Goal: Task Accomplishment & Management: Manage account settings

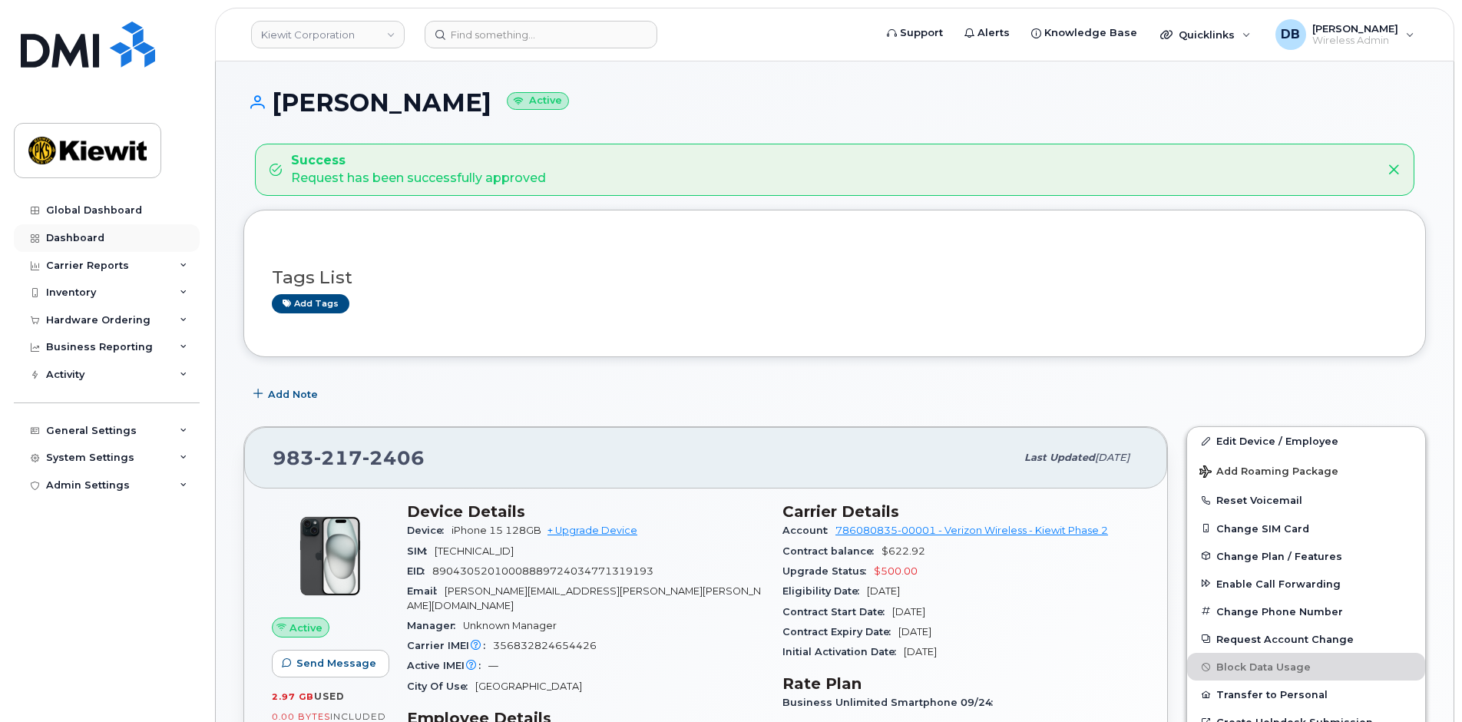
scroll to position [230, 0]
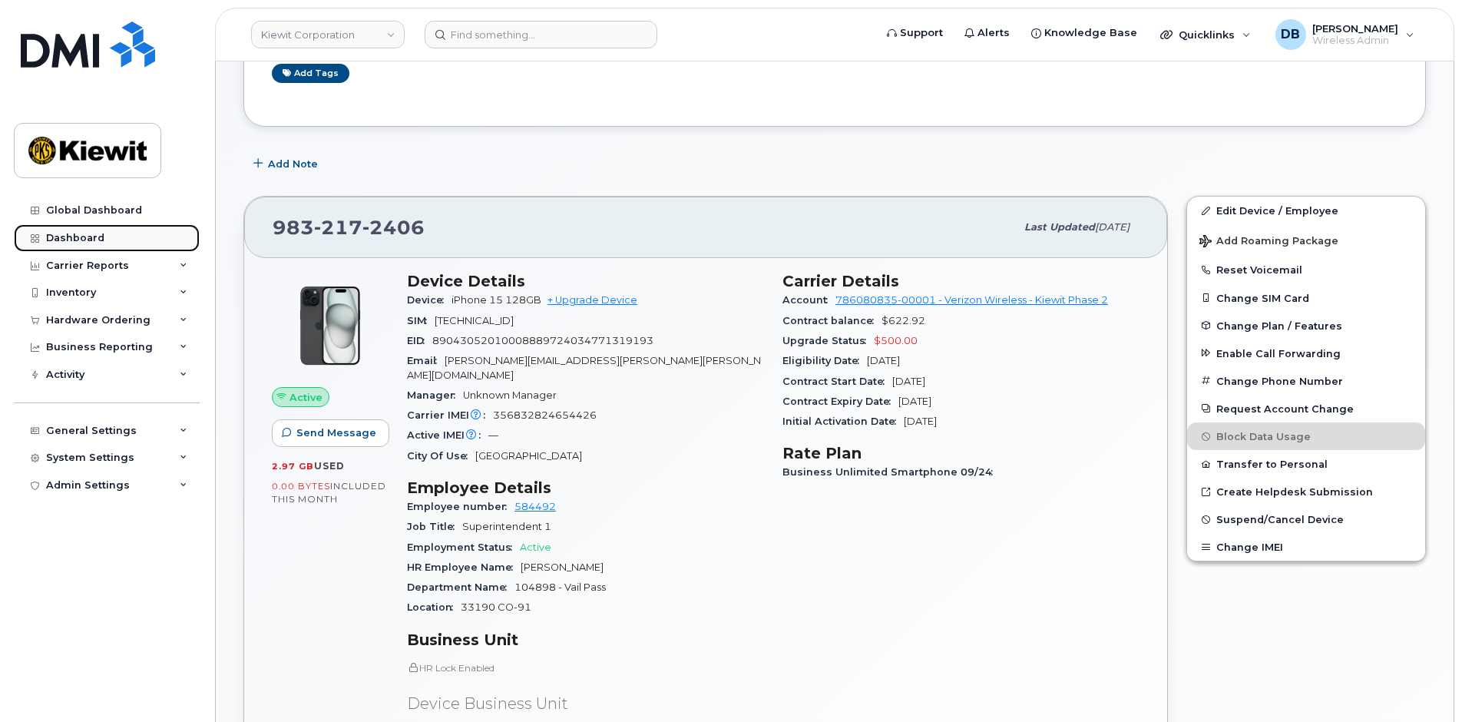
click at [90, 232] on div "Dashboard" at bounding box center [75, 238] width 58 height 12
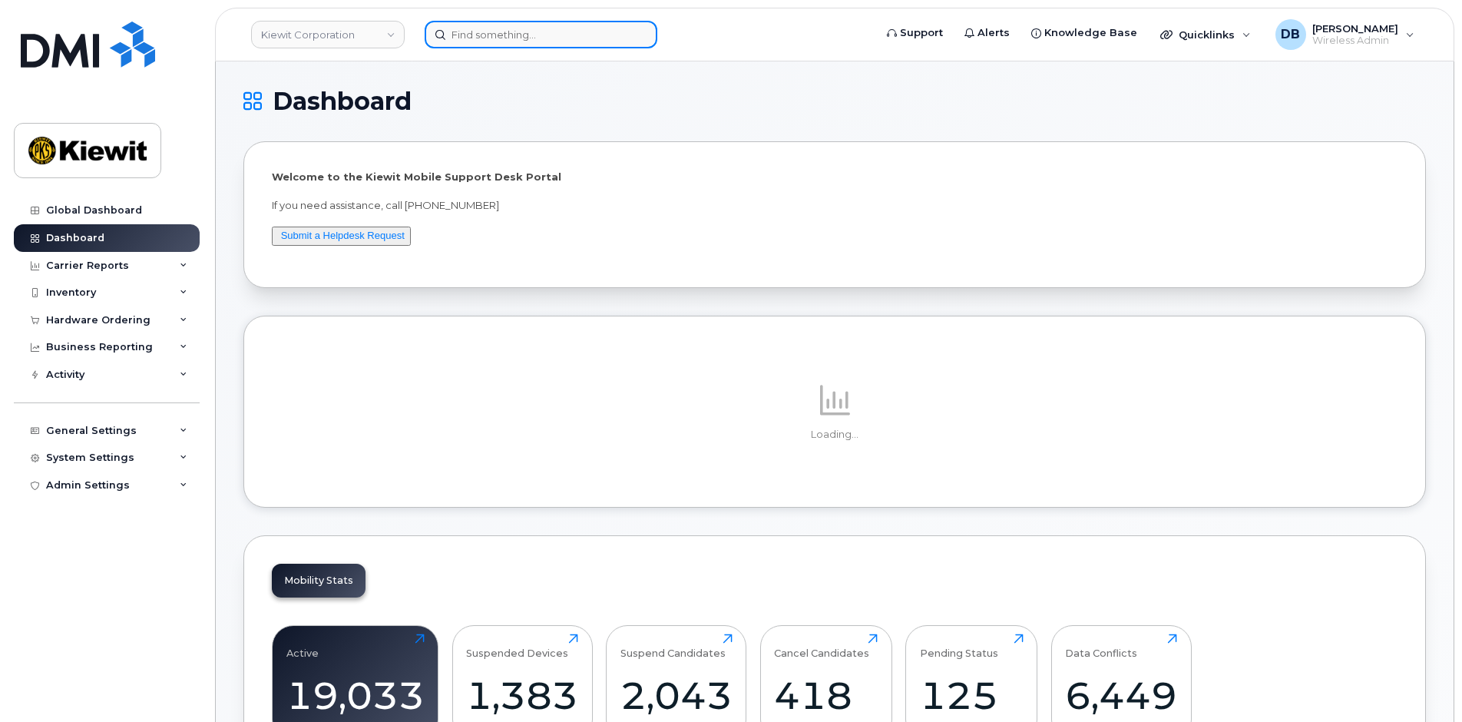
click at [488, 31] on input at bounding box center [541, 35] width 233 height 28
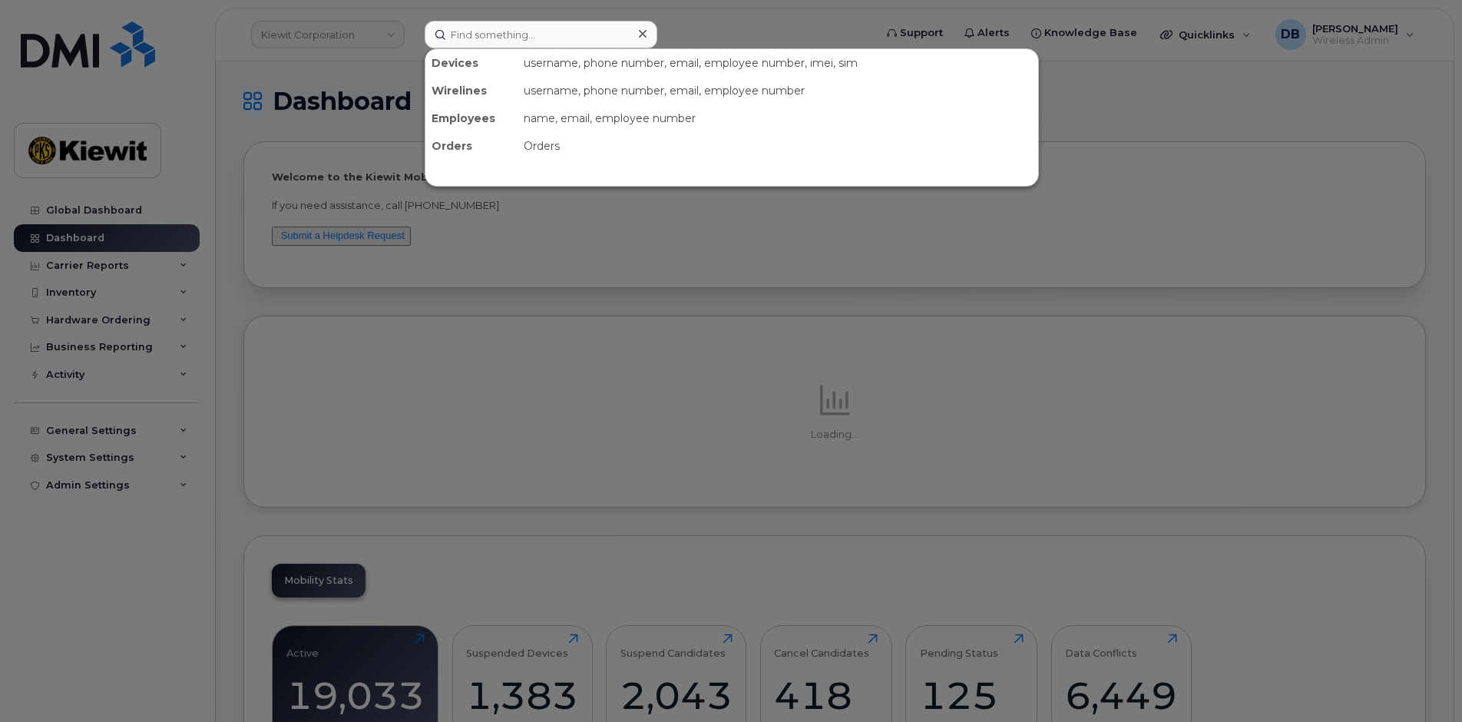
click at [78, 424] on div at bounding box center [731, 361] width 1462 height 722
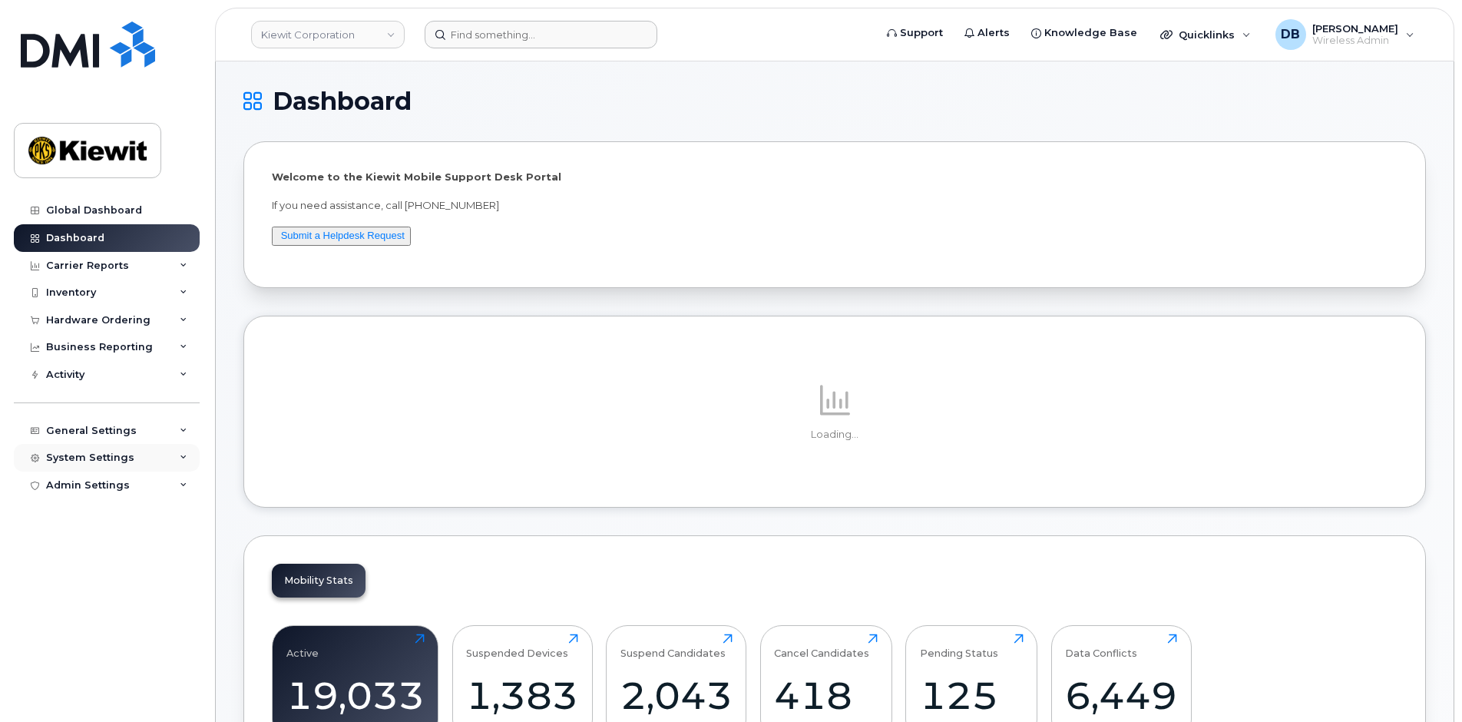
click at [81, 448] on div "System Settings" at bounding box center [107, 458] width 186 height 28
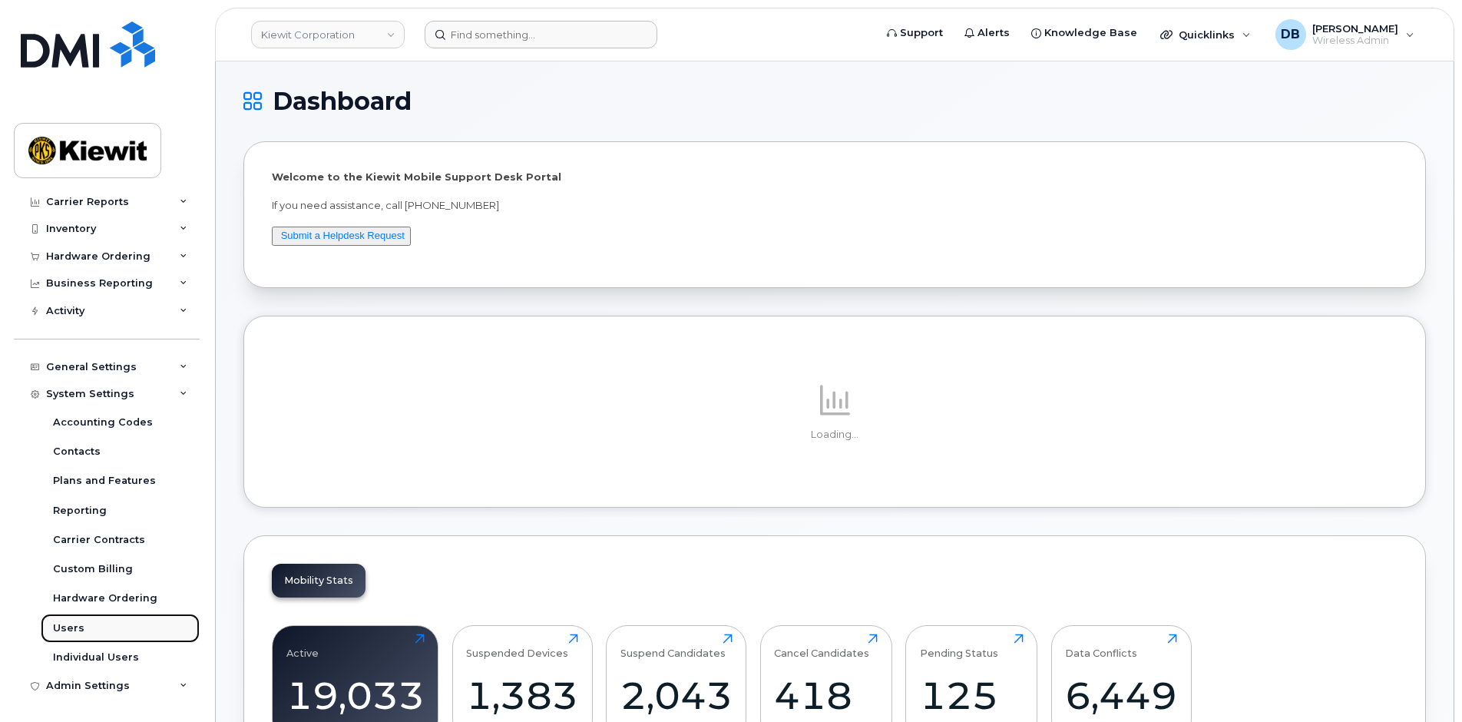
click at [90, 628] on link "Users" at bounding box center [120, 628] width 159 height 29
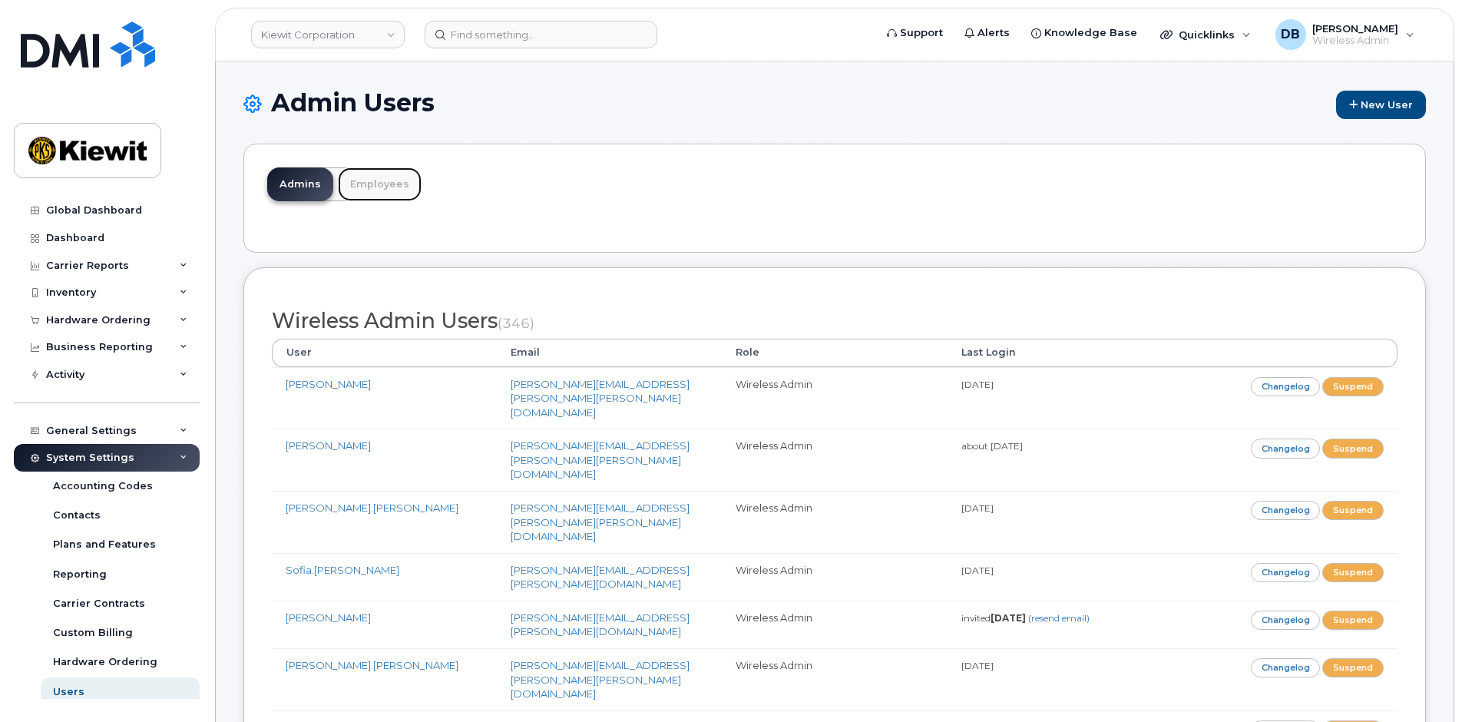
click at [376, 182] on link "Employees" at bounding box center [380, 184] width 84 height 34
click at [380, 184] on link "Employees" at bounding box center [380, 184] width 84 height 34
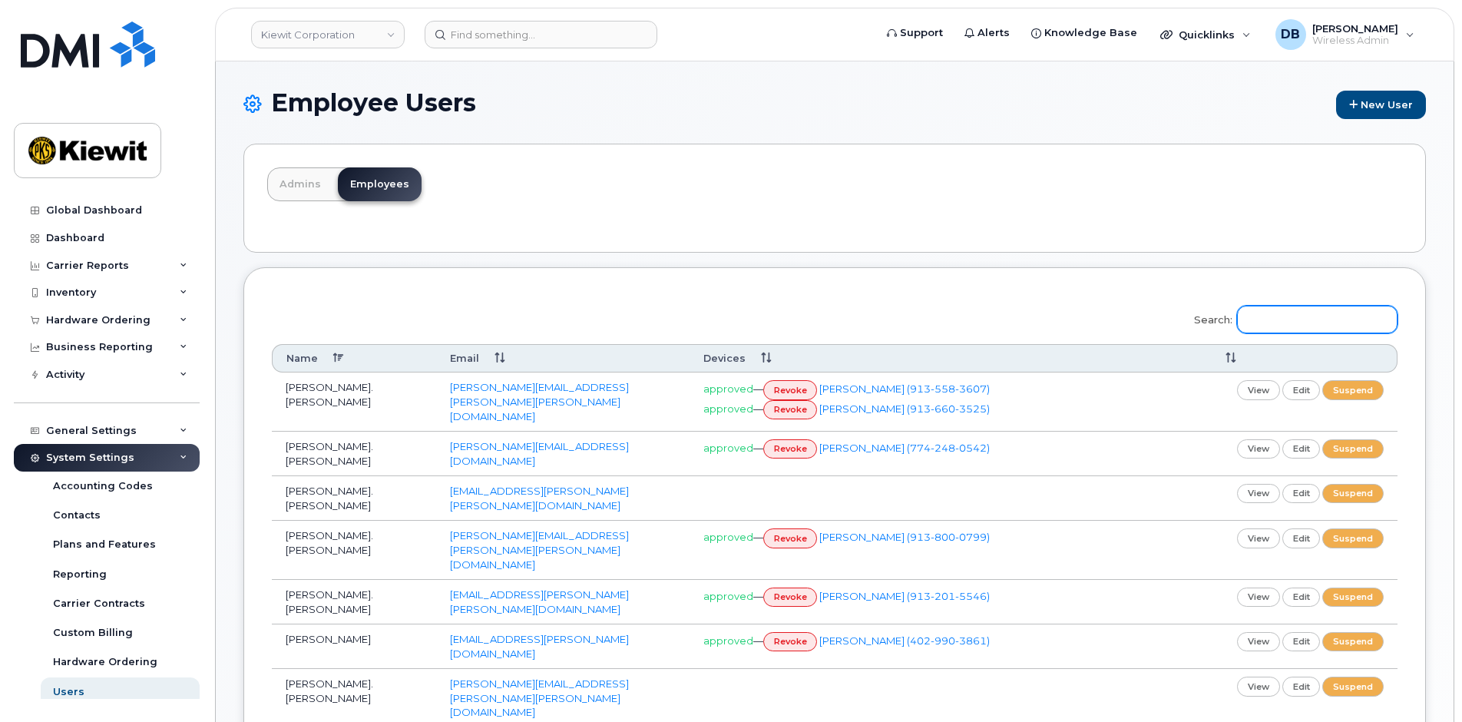
click at [1287, 313] on input "Search:" at bounding box center [1317, 320] width 161 height 28
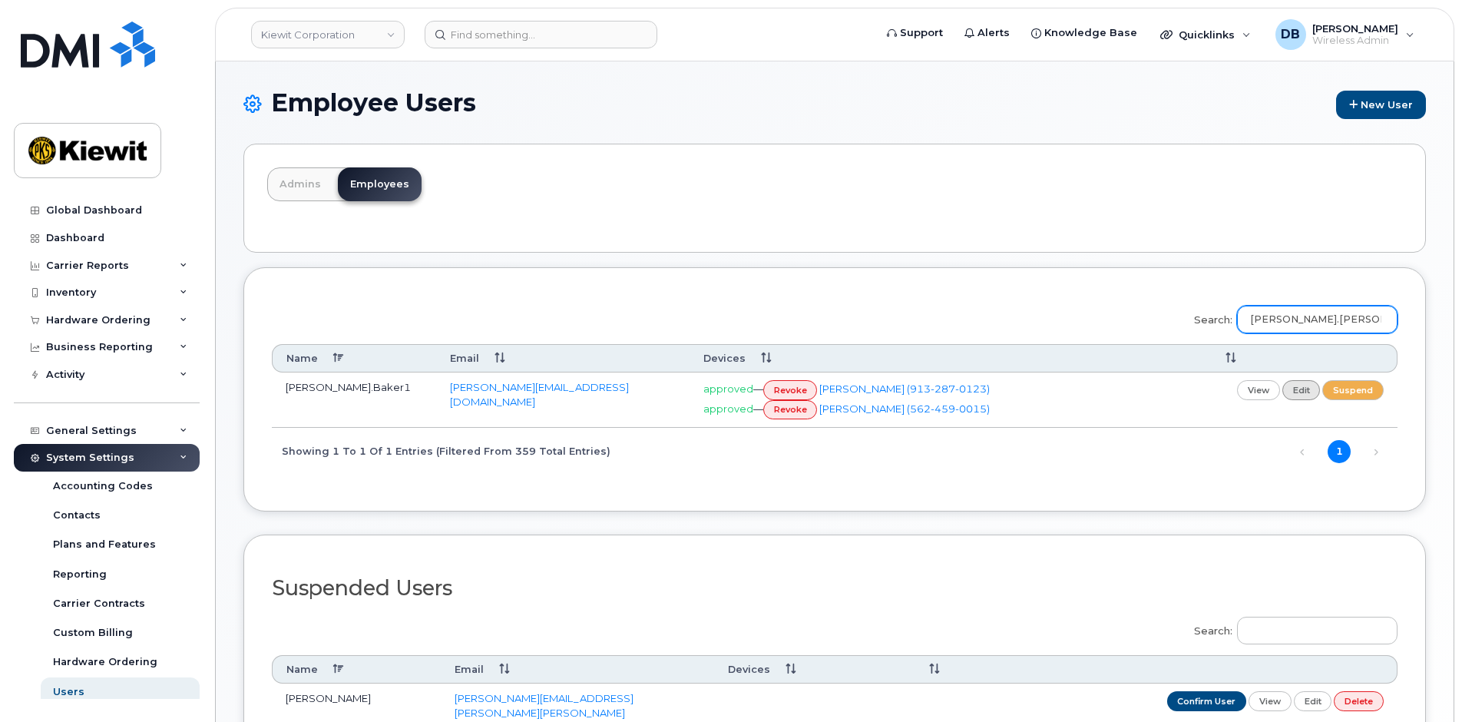
type input "jeffrey.baker"
click at [1303, 389] on link "edit" at bounding box center [1302, 389] width 38 height 19
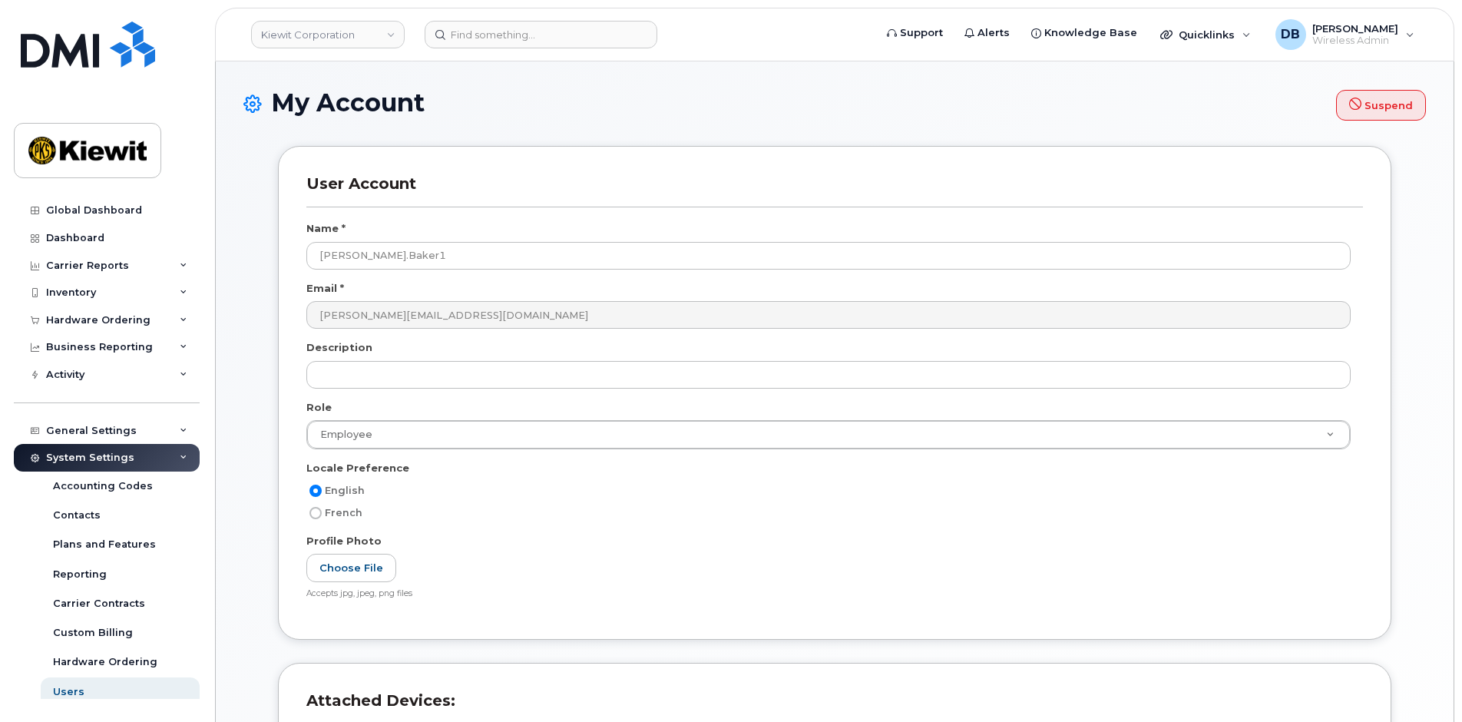
select select
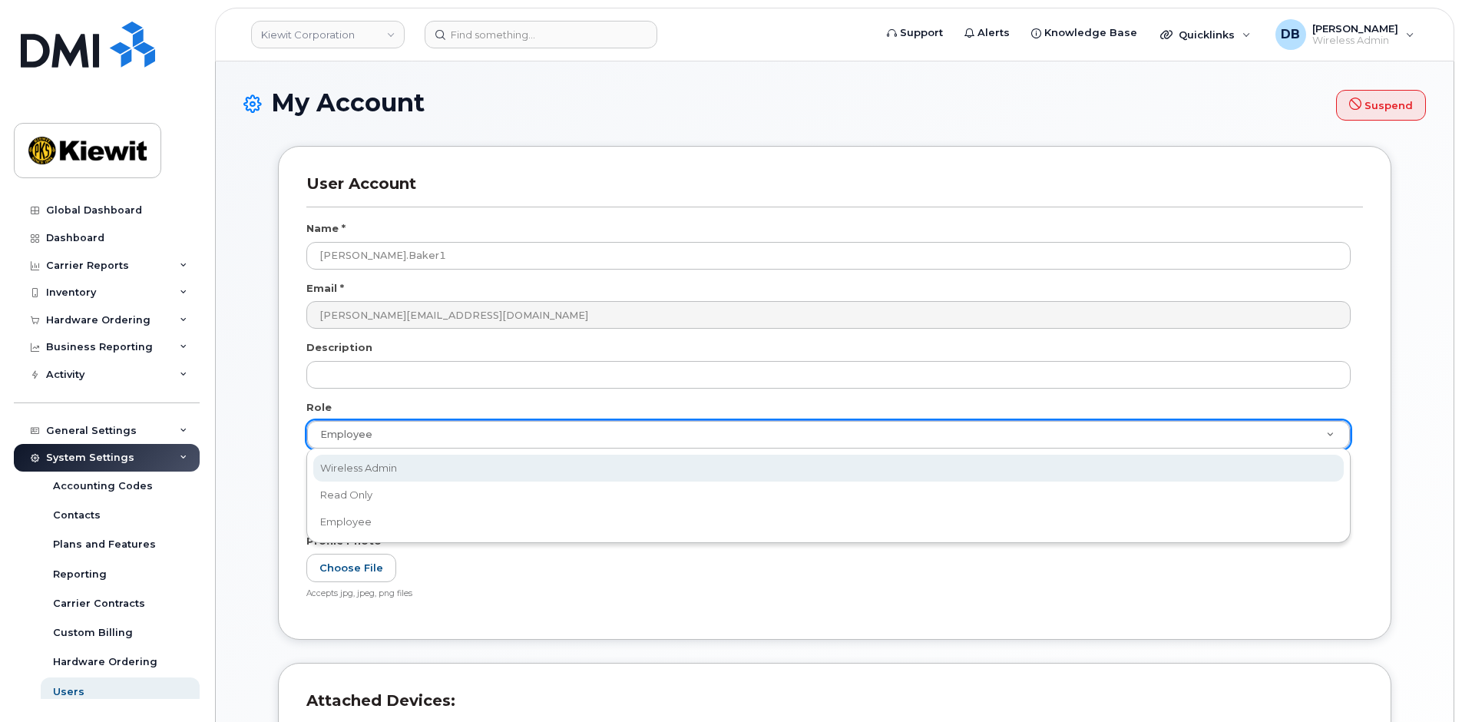
select select "wireless_admin"
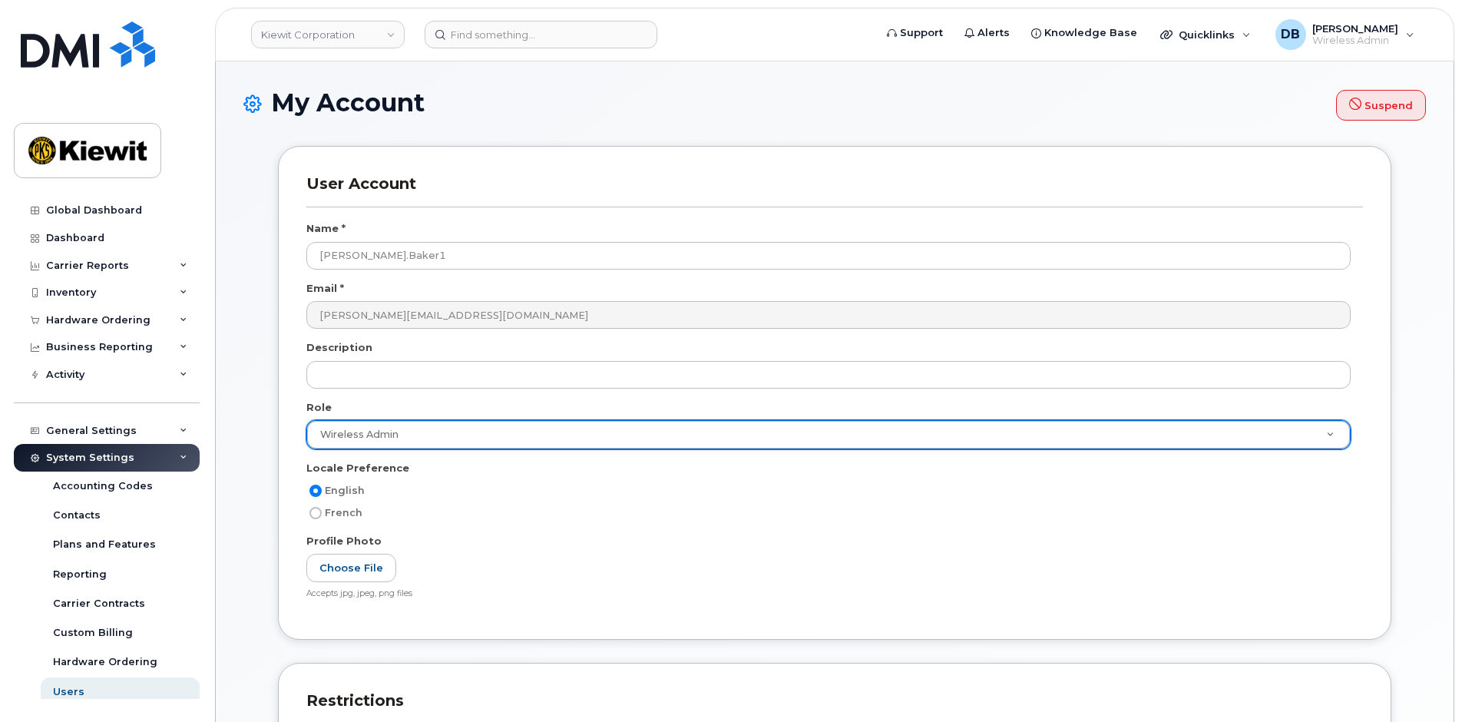
scroll to position [384, 0]
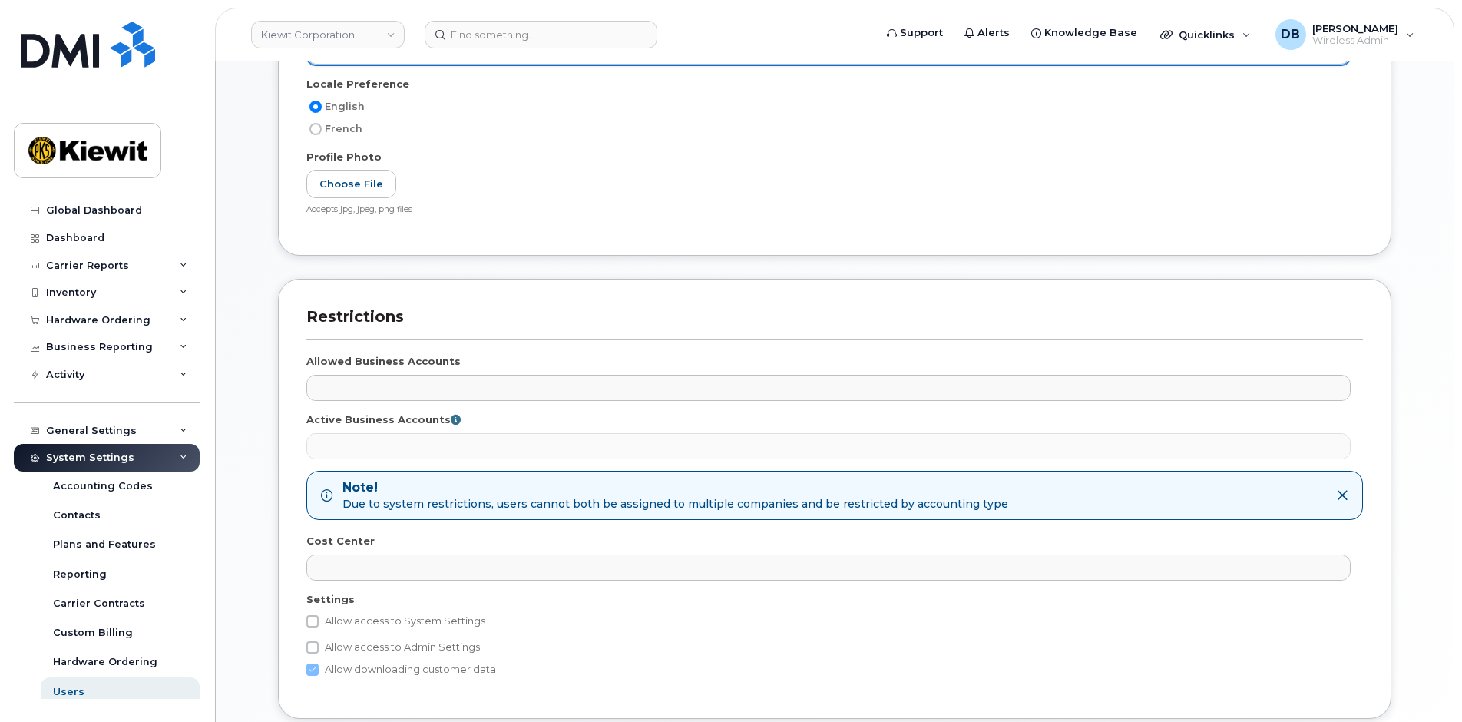
click at [325, 626] on label "Allow access to System Settings" at bounding box center [395, 621] width 179 height 18
click at [319, 626] on input "Allow access to System Settings" at bounding box center [312, 621] width 12 height 12
checkbox input "true"
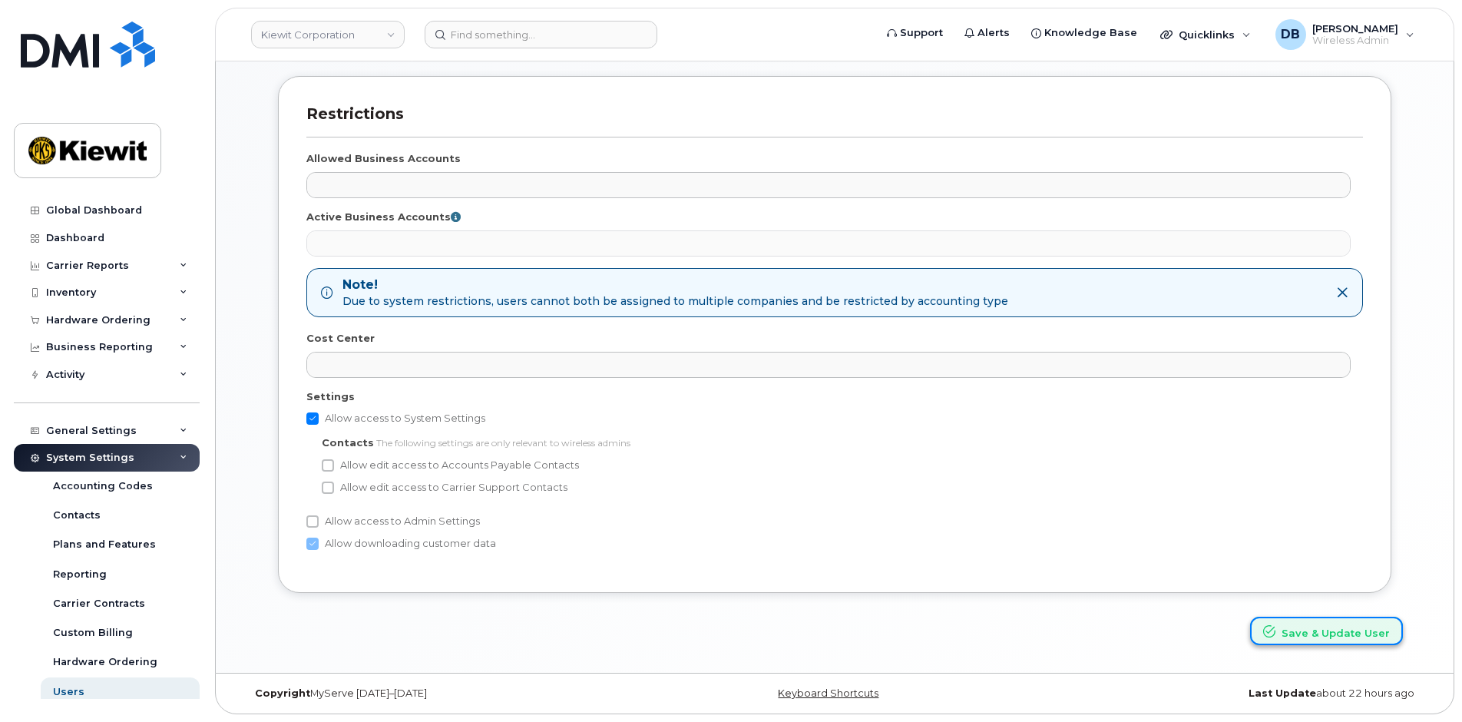
click at [1318, 640] on button "Save & Update User" at bounding box center [1326, 631] width 153 height 28
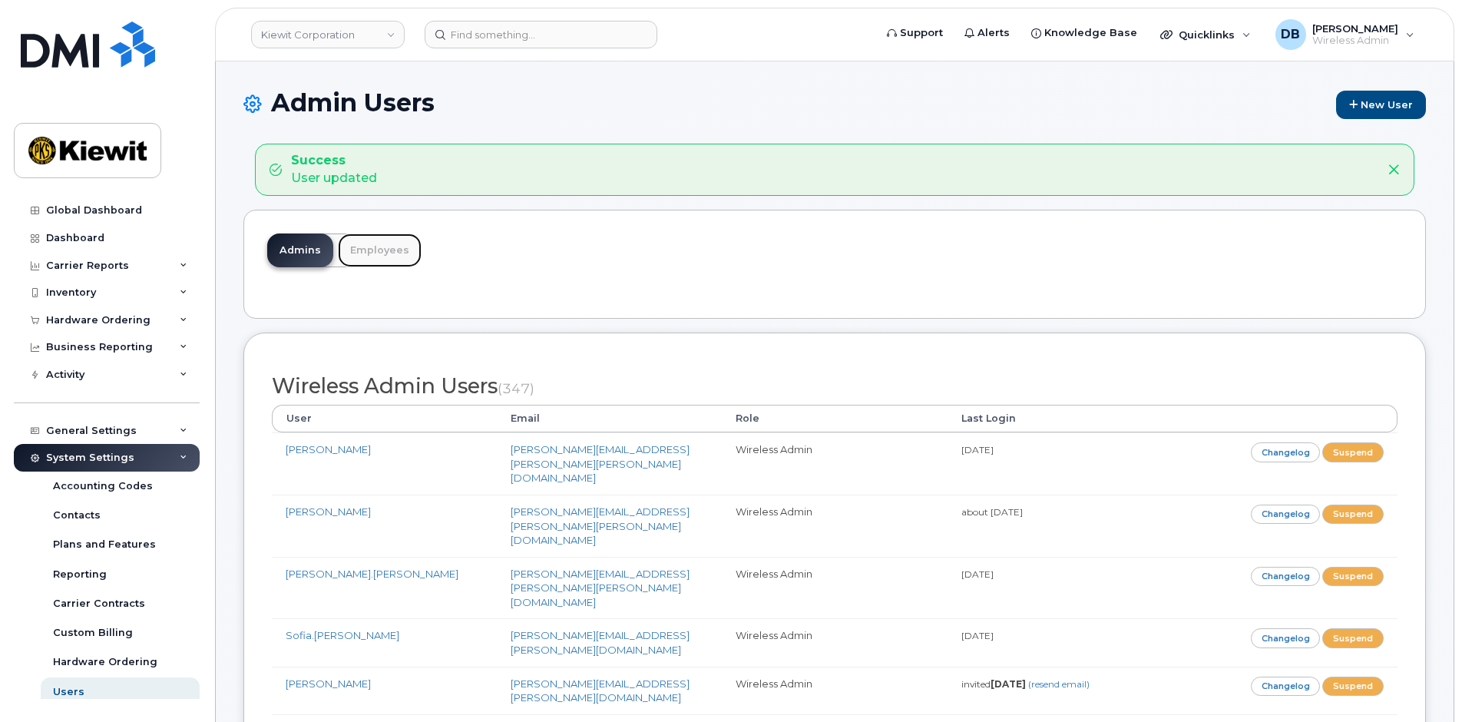
click at [380, 247] on link "Employees" at bounding box center [380, 250] width 84 height 34
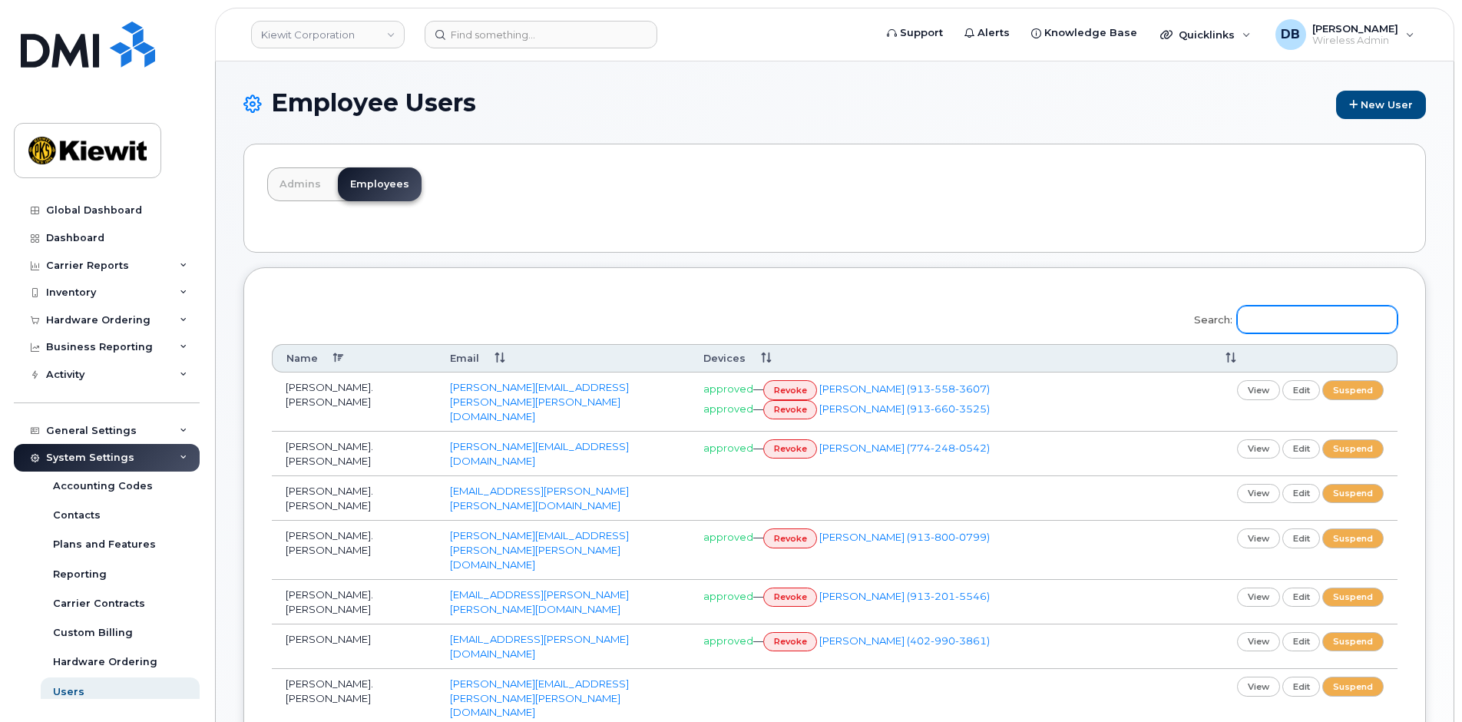
click at [1302, 319] on input "Search:" at bounding box center [1317, 320] width 161 height 28
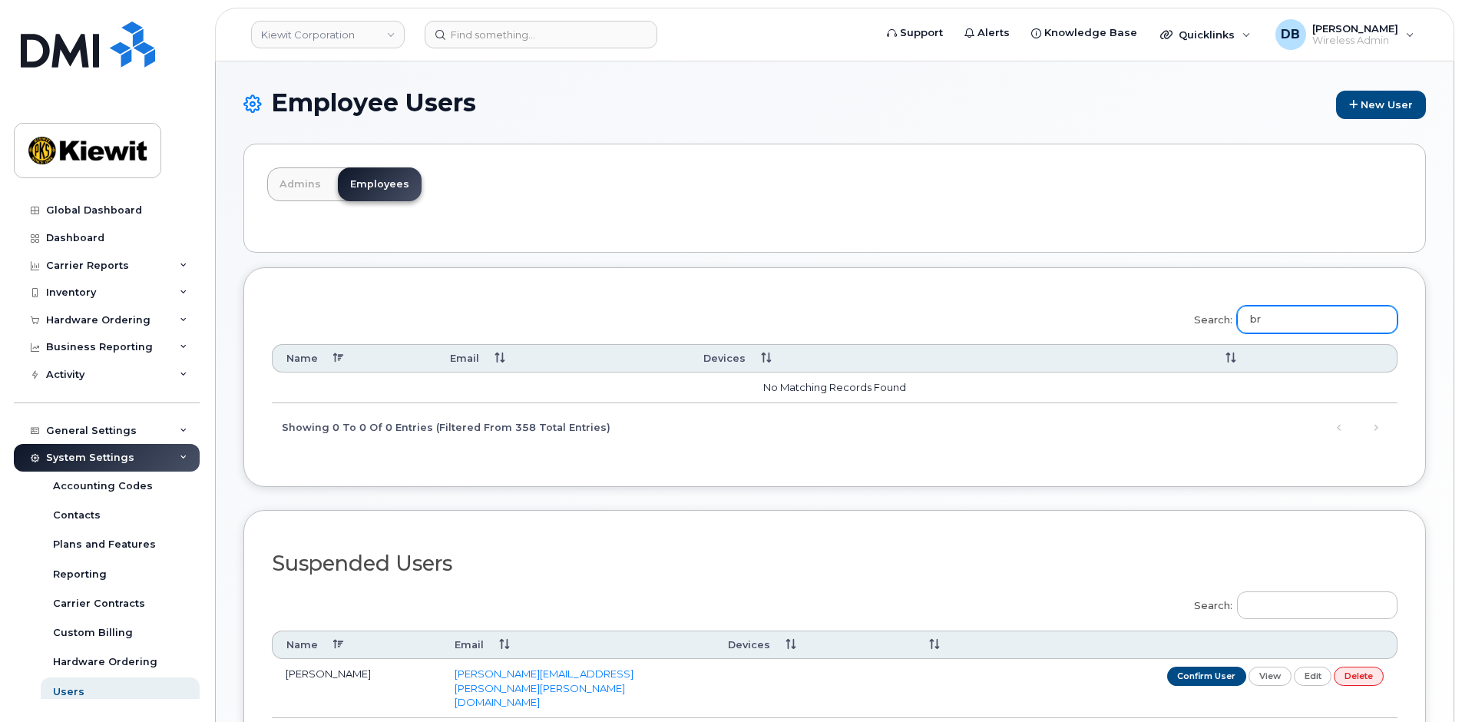
type input "b"
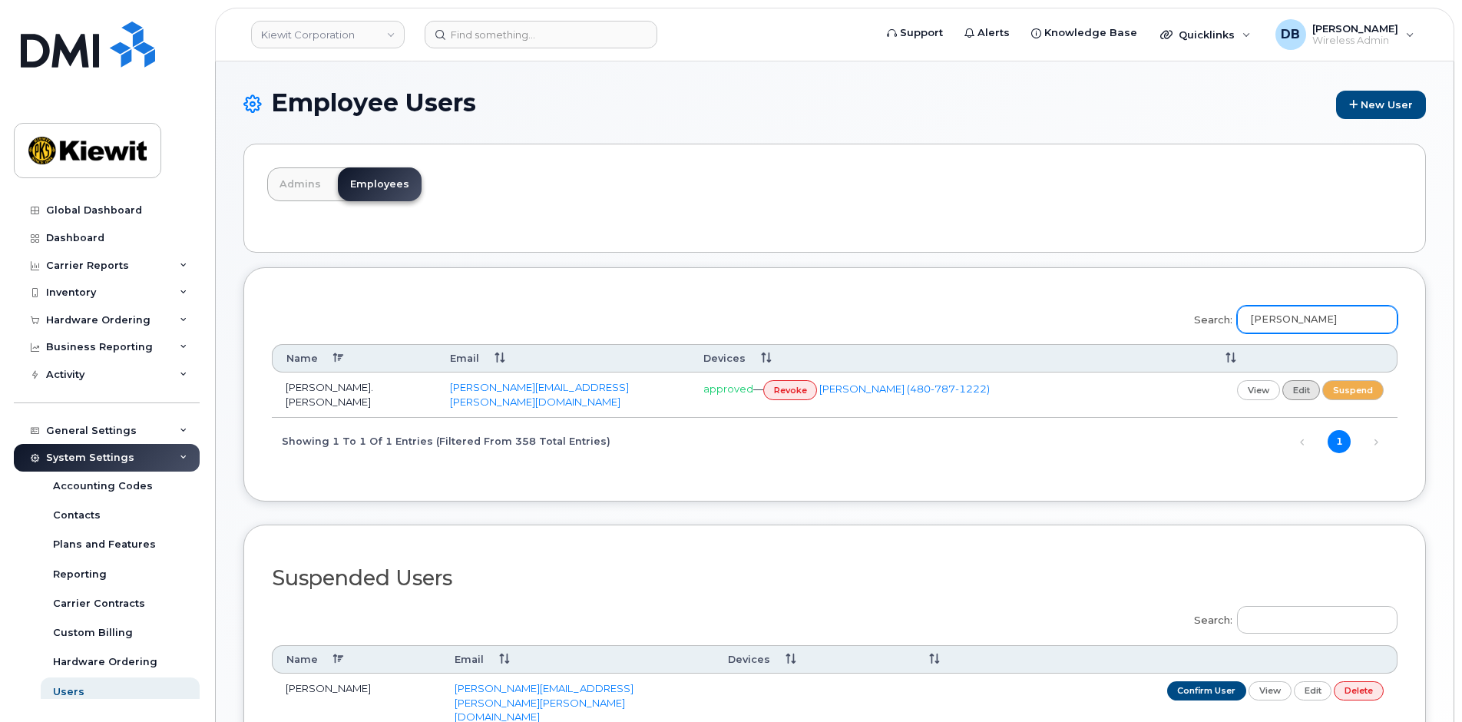
type input "escobar"
click at [1306, 391] on link "edit" at bounding box center [1302, 389] width 38 height 19
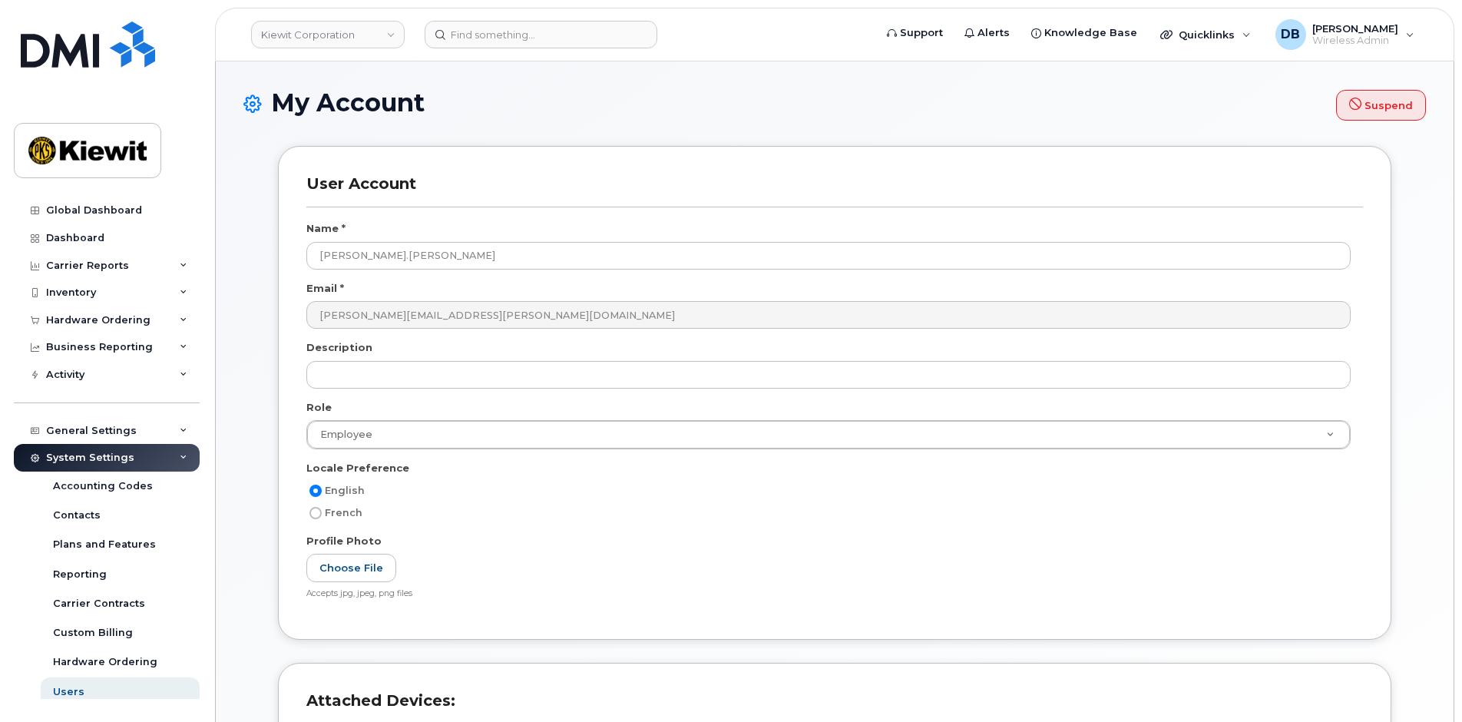
select select
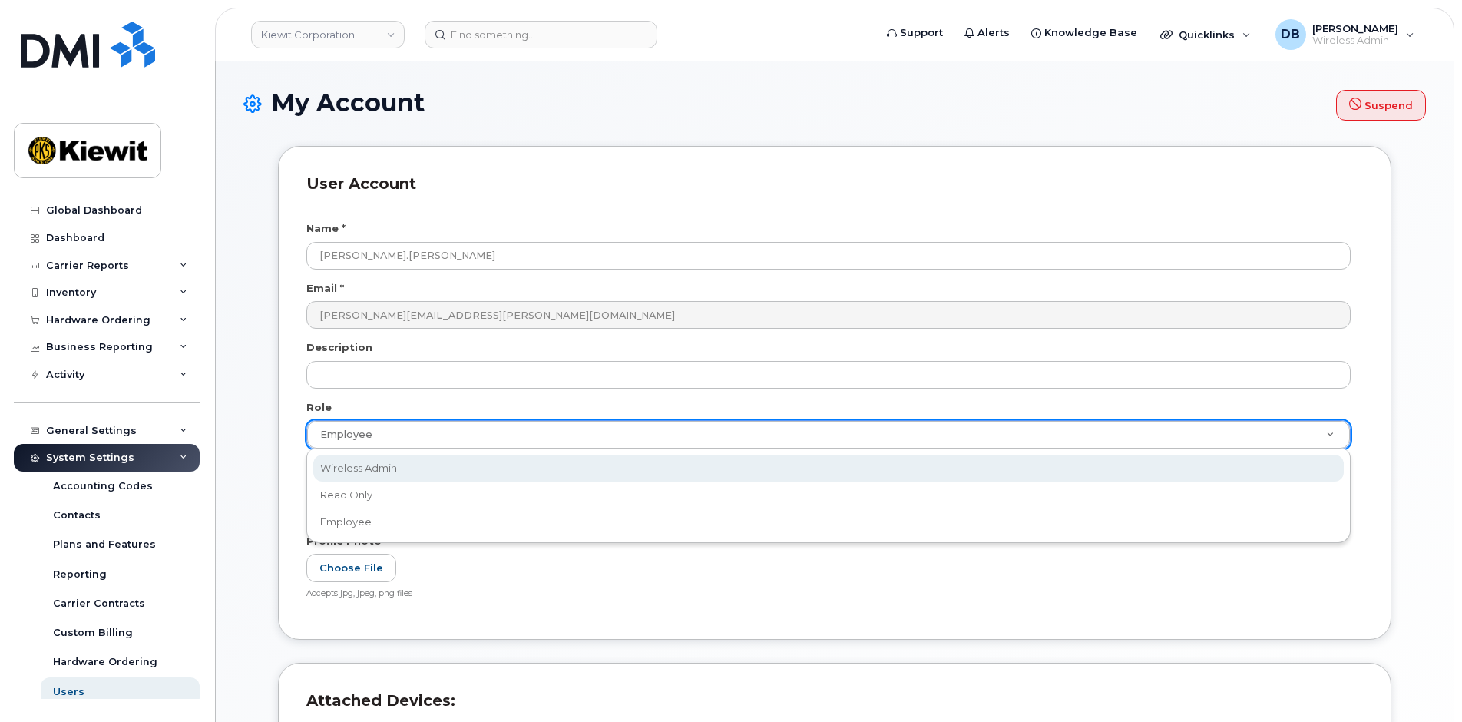
select select "wireless_admin"
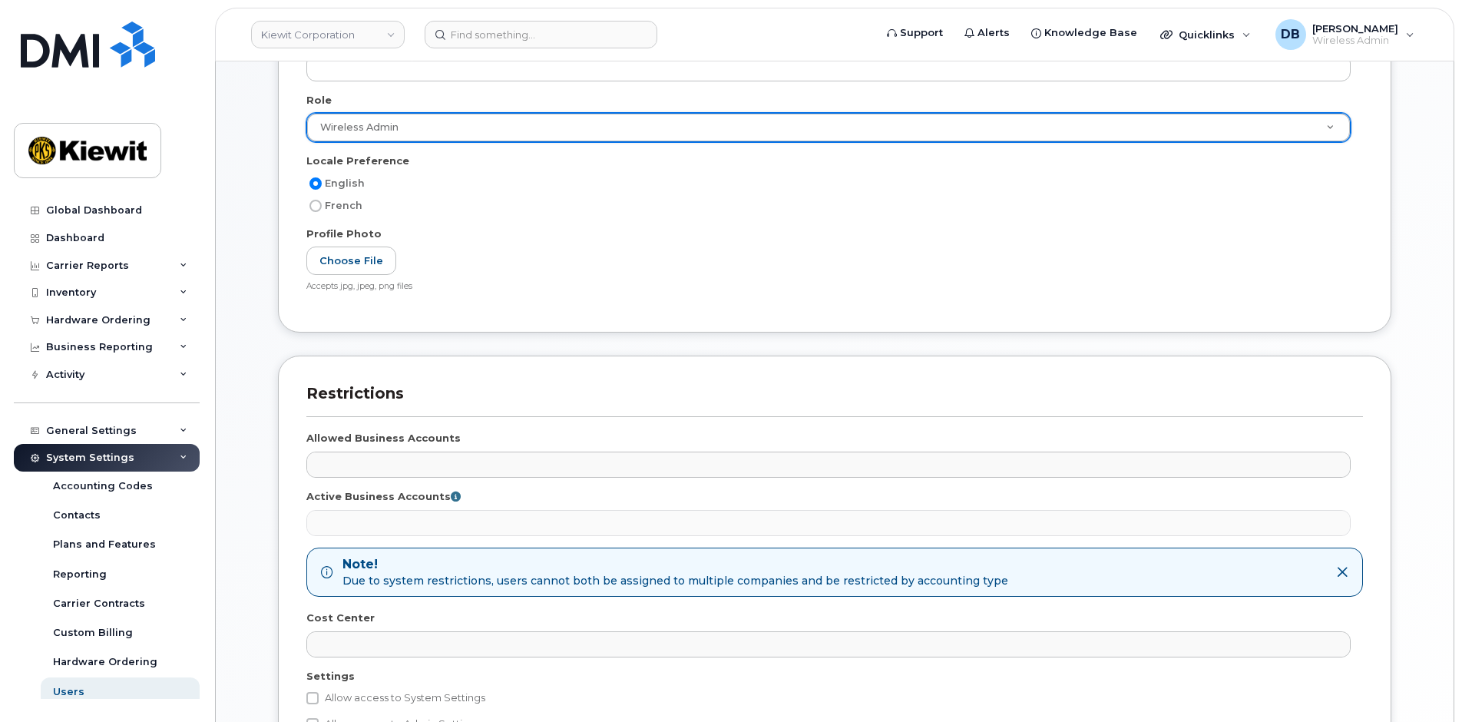
scroll to position [510, 0]
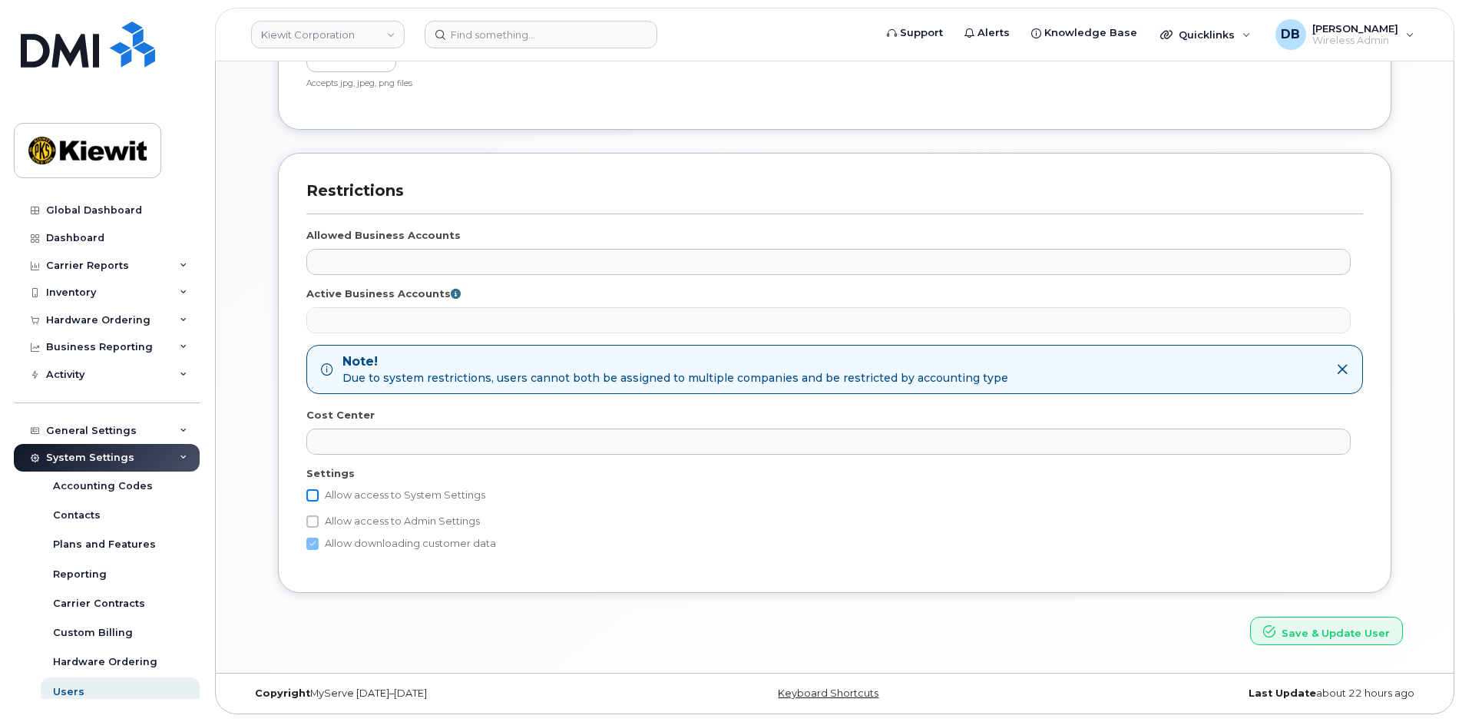
click at [313, 498] on input "Allow access to System Settings" at bounding box center [312, 495] width 12 height 12
checkbox input "true"
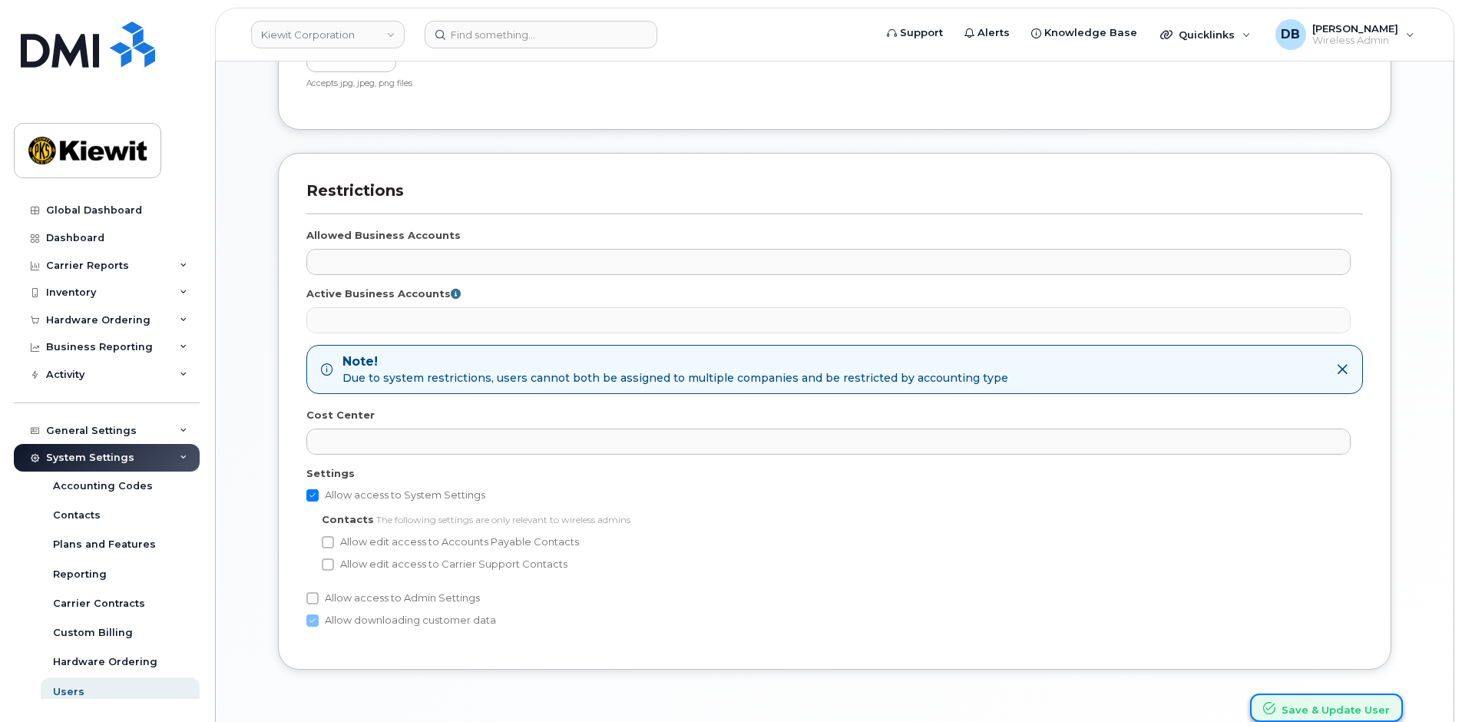
click at [1320, 709] on button "Save & Update User" at bounding box center [1326, 708] width 153 height 28
click at [1062, 645] on div "Restrictions Allowed Business Accounts No matches found 998975023 - AT&T Wirele…" at bounding box center [835, 411] width 1114 height 517
